Goal: Transaction & Acquisition: Purchase product/service

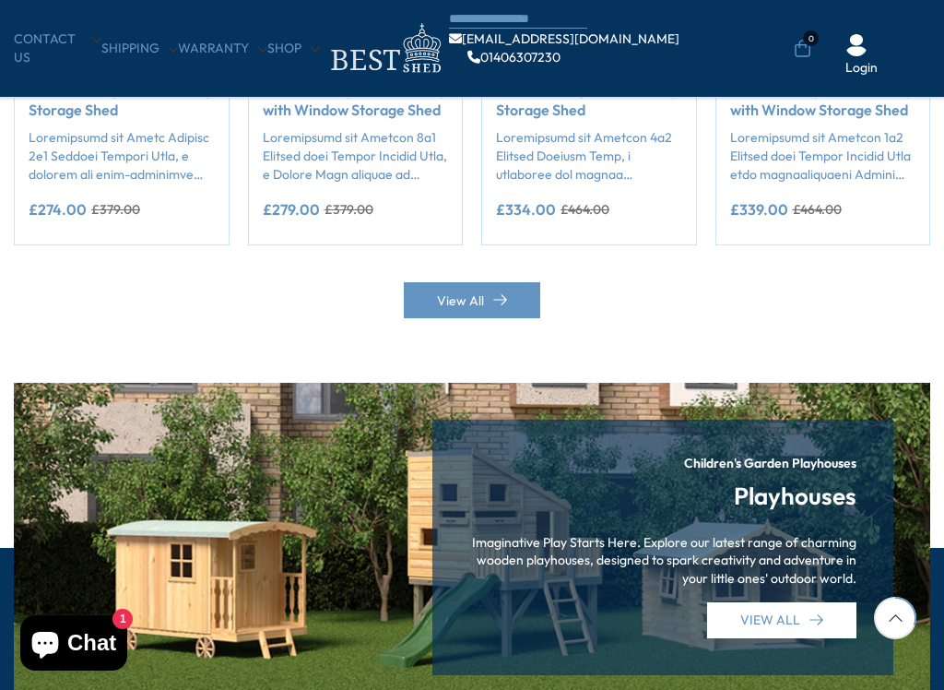
scroll to position [1487, 0]
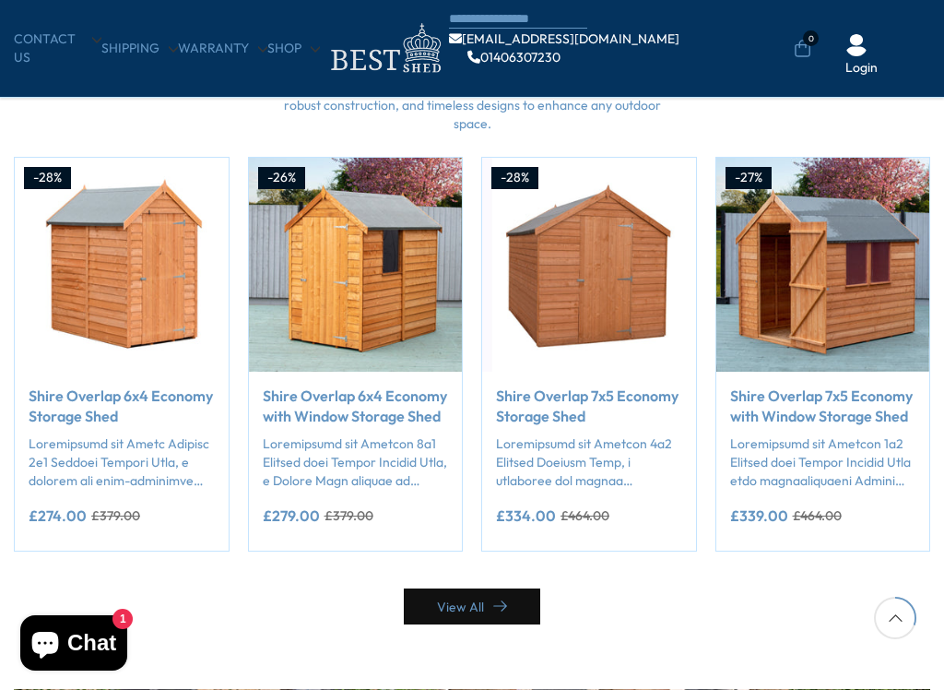
click at [491, 585] on link "View All" at bounding box center [472, 606] width 136 height 36
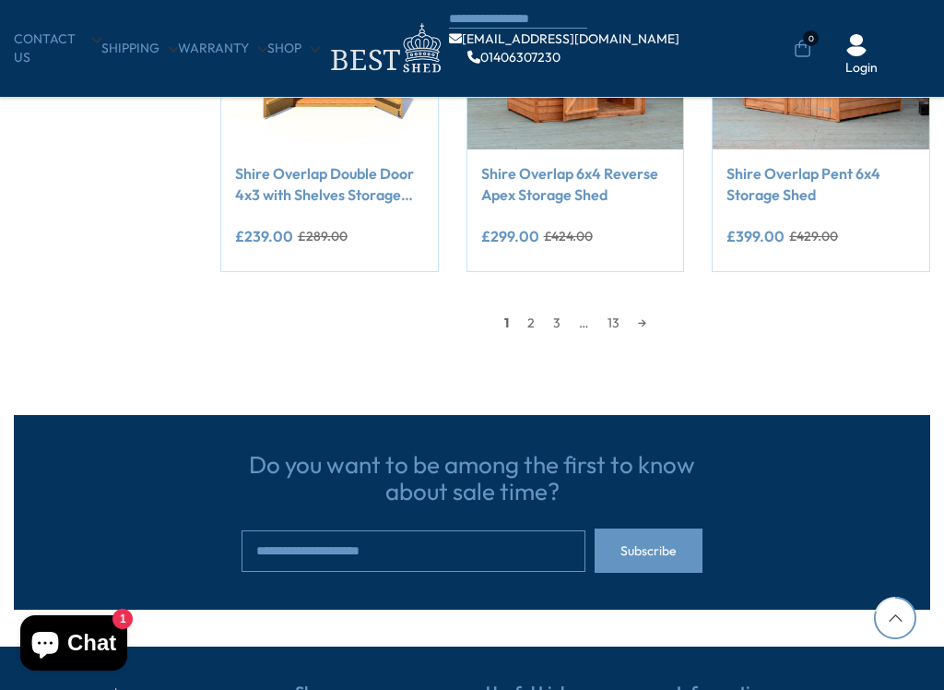
scroll to position [1570, 0]
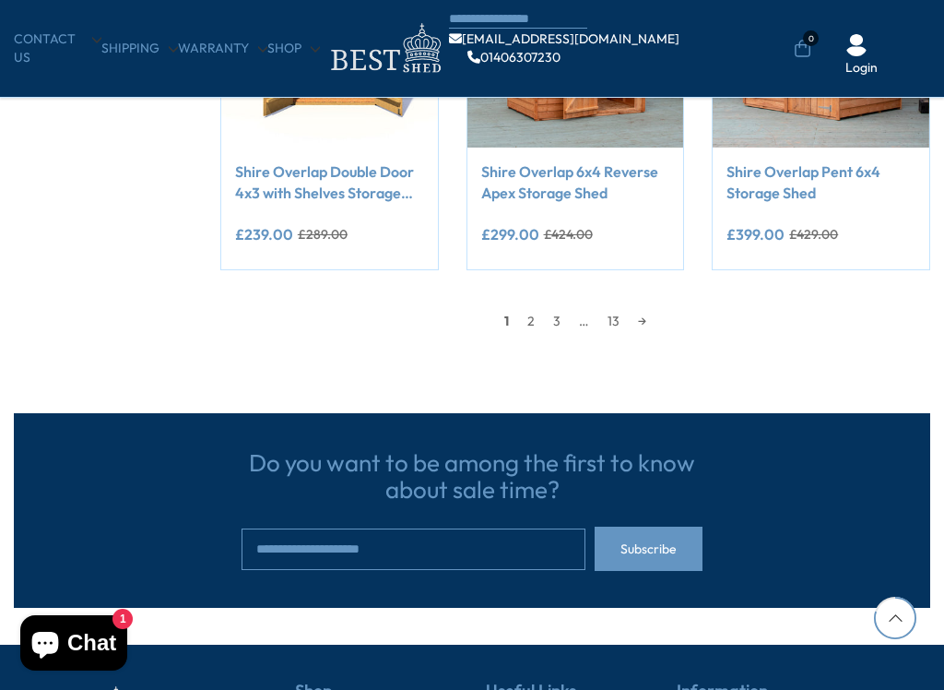
click at [559, 315] on link "3" at bounding box center [557, 321] width 26 height 28
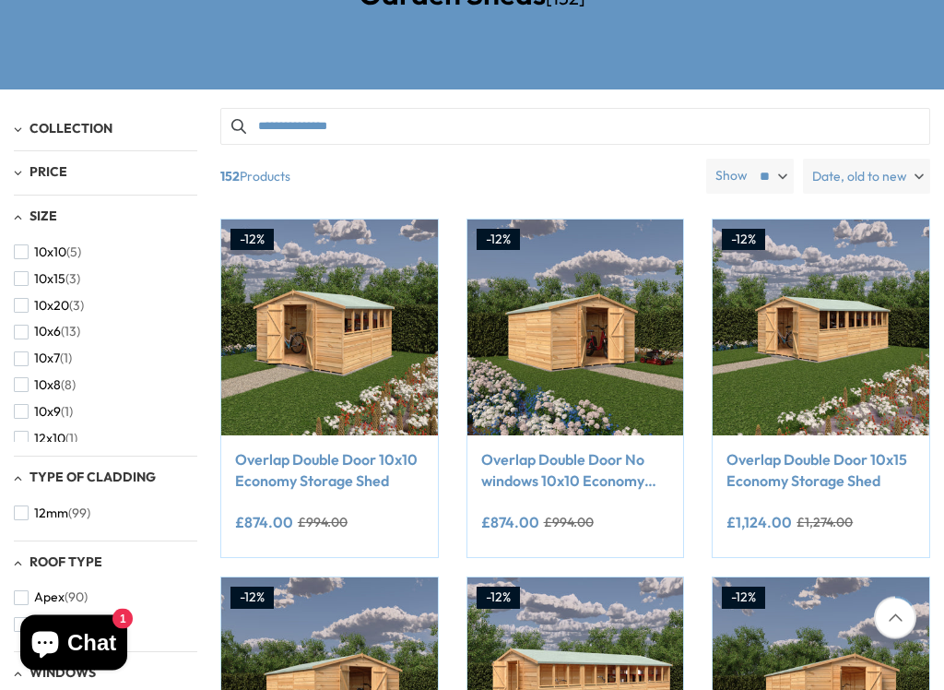
scroll to position [303, 0]
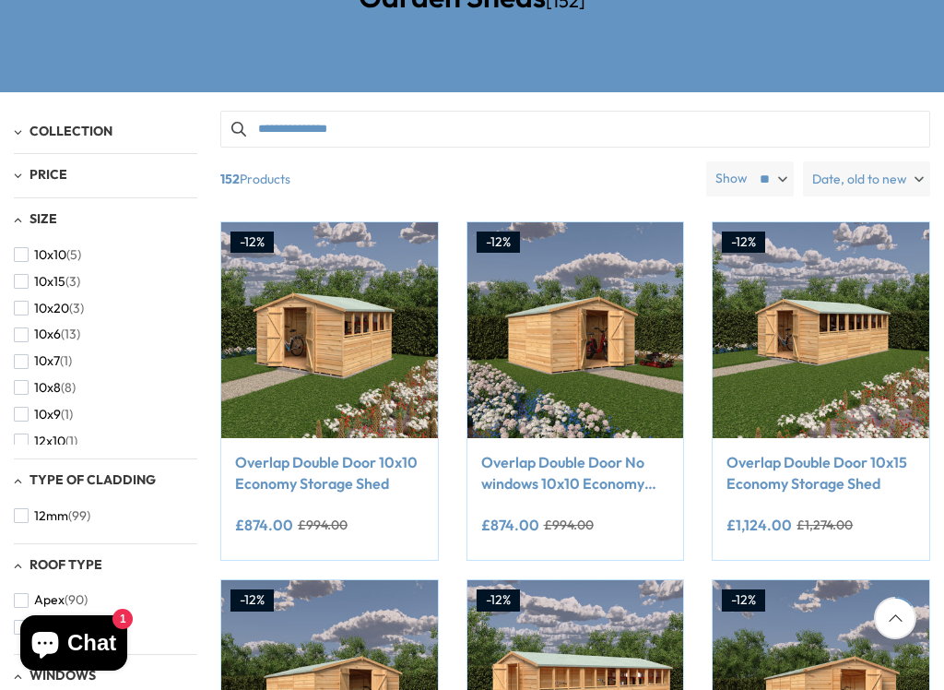
click at [41, 385] on span "10x8" at bounding box center [47, 388] width 27 height 16
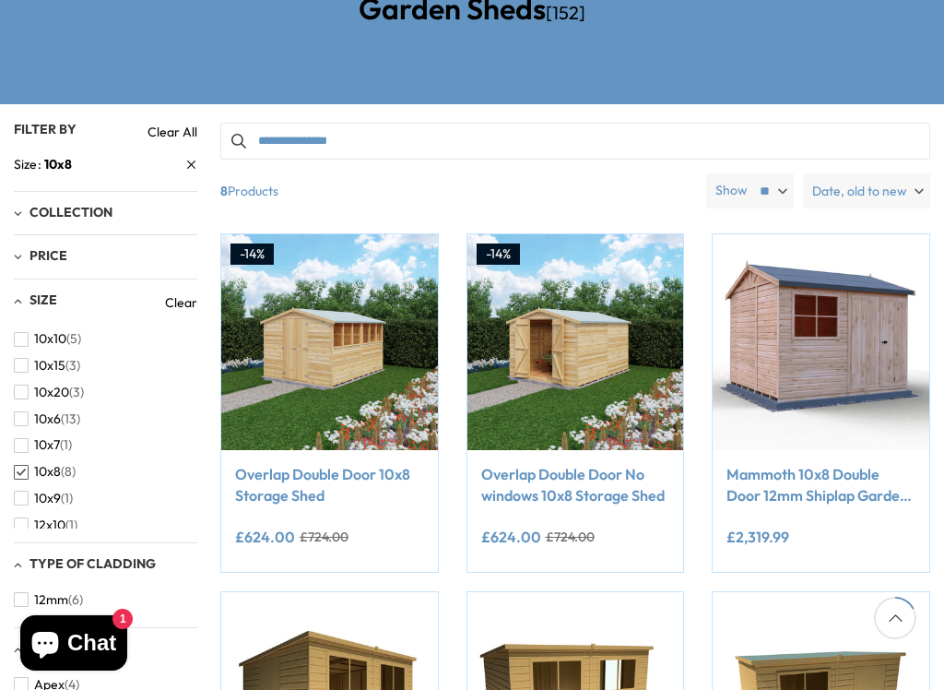
scroll to position [293, 0]
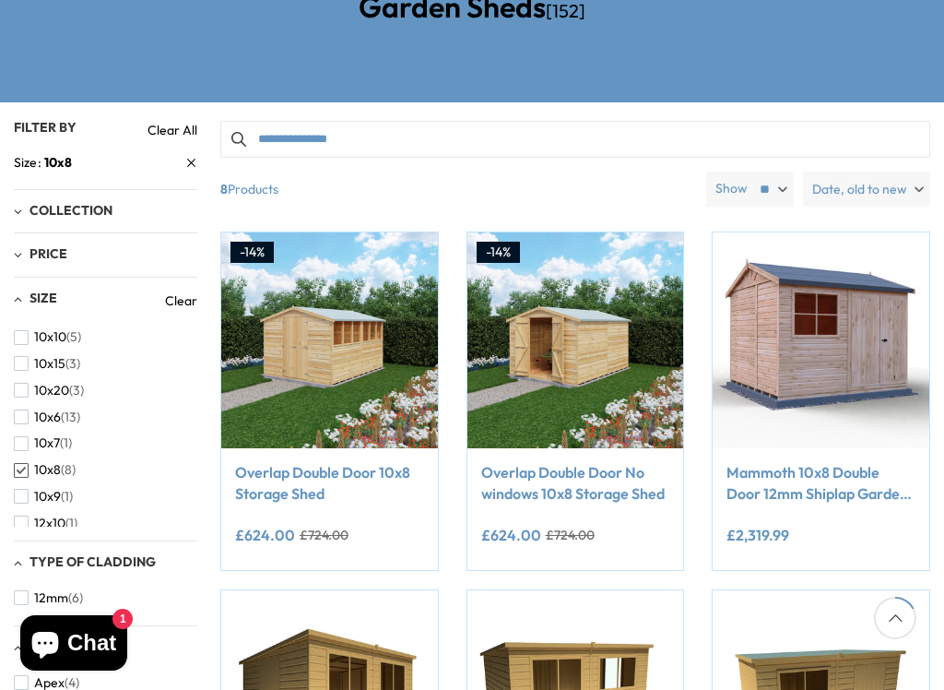
click at [308, 387] on img at bounding box center [329, 340] width 217 height 217
